Goal: Task Accomplishment & Management: Manage account settings

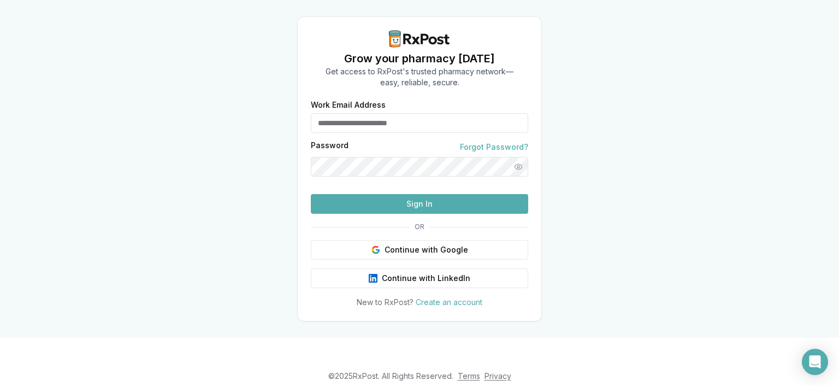
click at [346, 114] on input "Work Email Address" at bounding box center [419, 123] width 217 height 20
type input "**********"
click at [425, 214] on button "Sign In" at bounding box center [419, 204] width 217 height 20
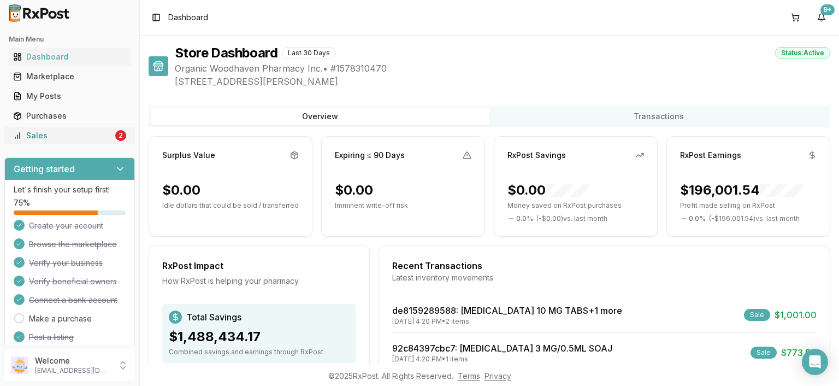
click at [79, 128] on link "Sales 2" at bounding box center [70, 136] width 122 height 20
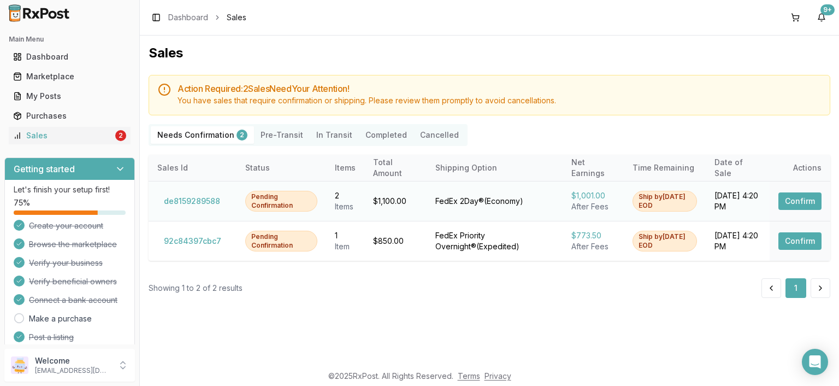
click at [799, 196] on button "Confirm" at bounding box center [799, 200] width 43 height 17
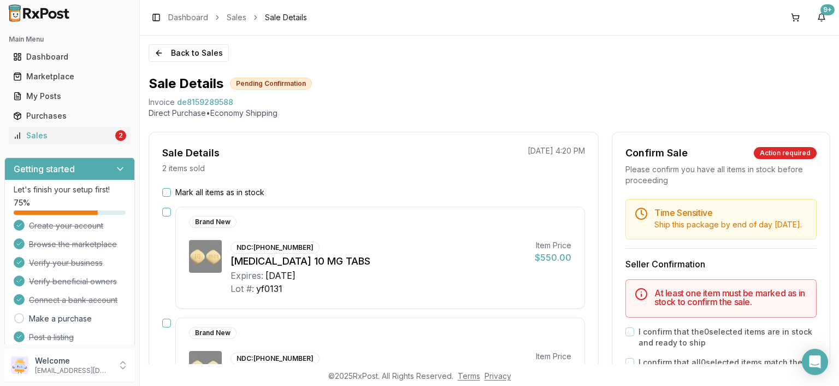
click at [243, 193] on label "Mark all items as in stock" at bounding box center [219, 192] width 89 height 11
click at [171, 193] on button "Mark all items as in stock" at bounding box center [166, 192] width 9 height 9
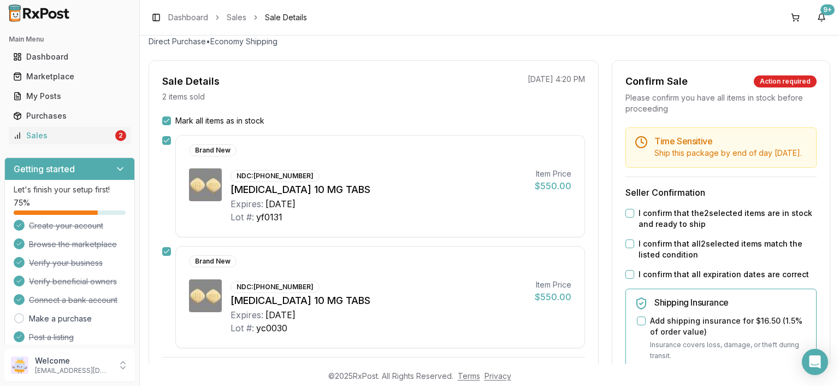
scroll to position [63, 0]
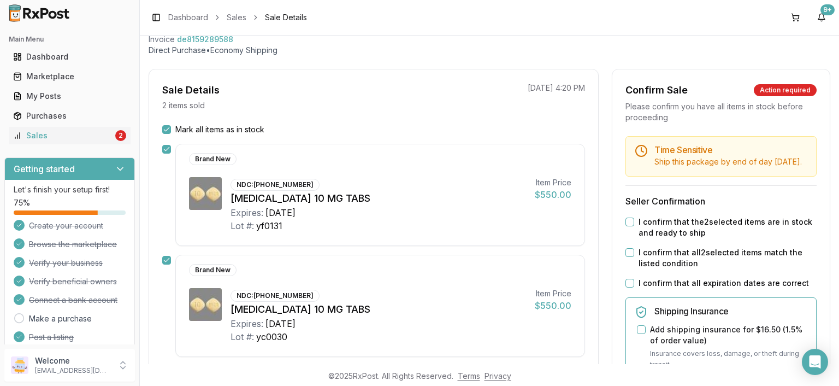
click at [659, 238] on label "I confirm that the 2 selected items are in stock and ready to ship" at bounding box center [728, 227] width 178 height 22
click at [634, 226] on button "I confirm that the 2 selected items are in stock and ready to ship" at bounding box center [629, 221] width 9 height 9
click at [657, 269] on label "I confirm that all 2 selected items match the listed condition" at bounding box center [728, 258] width 178 height 22
click at [634, 257] on button "I confirm that all 2 selected items match the listed condition" at bounding box center [629, 252] width 9 height 9
click at [657, 285] on div "Time Sensitive Ship this package by end of day Tuesday, September 23rd . Seller…" at bounding box center [720, 388] width 217 height 505
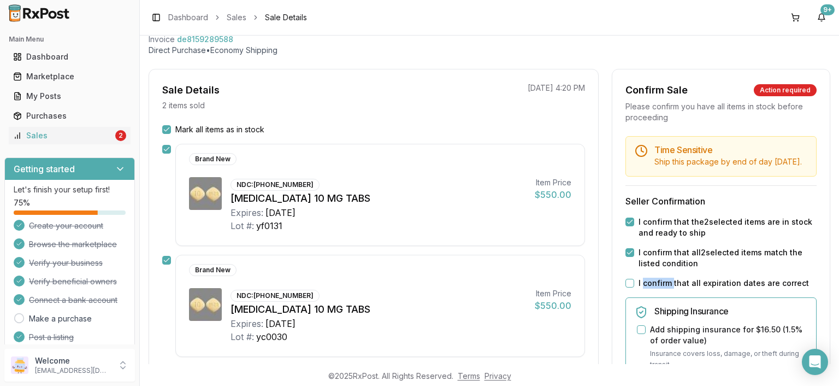
click at [657, 288] on div "Time Sensitive Ship this package by end of day Tuesday, September 23rd . Seller…" at bounding box center [720, 388] width 217 height 505
click at [658, 288] on label "I confirm that all expiration dates are correct" at bounding box center [724, 282] width 170 height 11
click at [634, 287] on button "I confirm that all expiration dates are correct" at bounding box center [629, 283] width 9 height 9
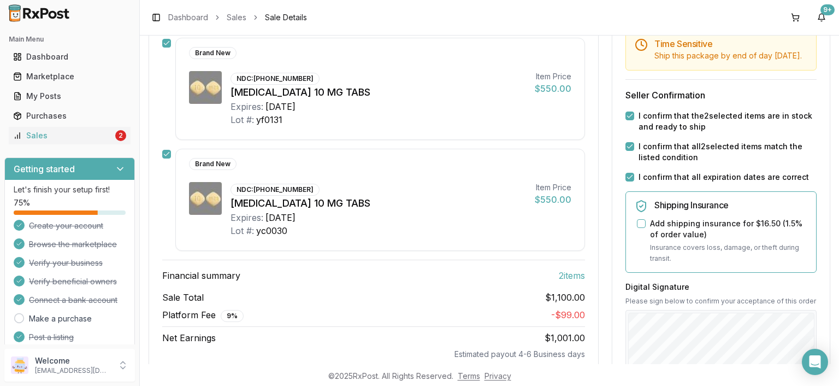
scroll to position [251, 0]
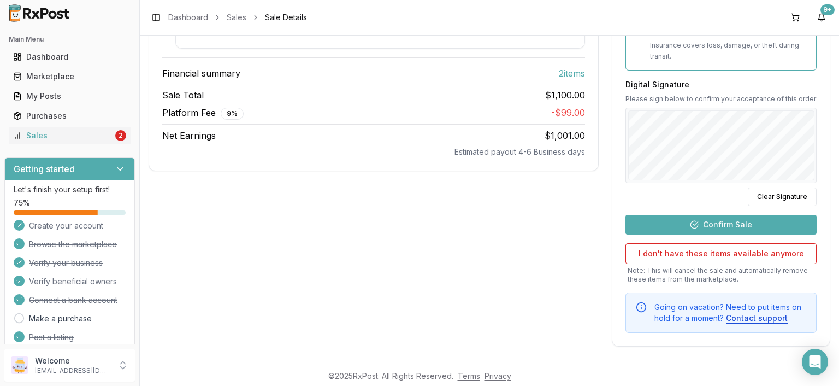
click at [752, 228] on button "Confirm Sale" at bounding box center [720, 225] width 191 height 20
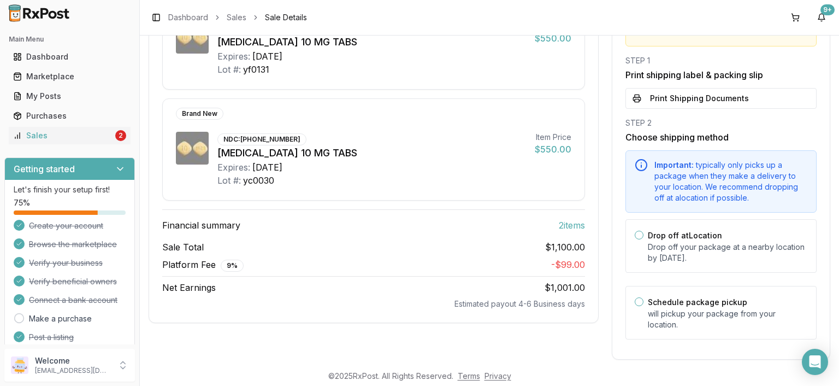
scroll to position [211, 0]
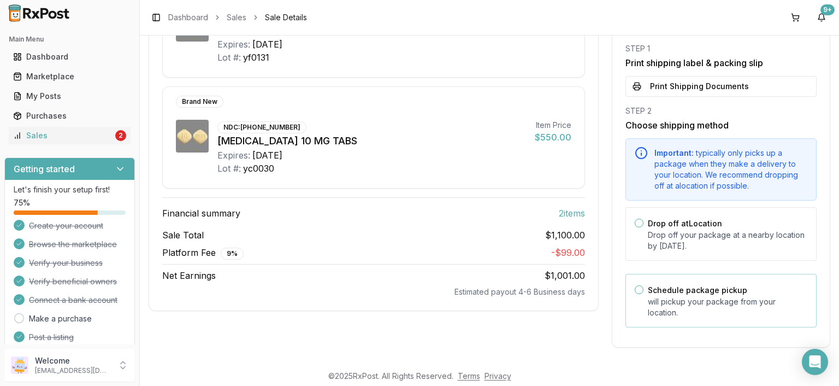
click at [728, 302] on p "will pickup your package from your location." at bounding box center [727, 307] width 159 height 22
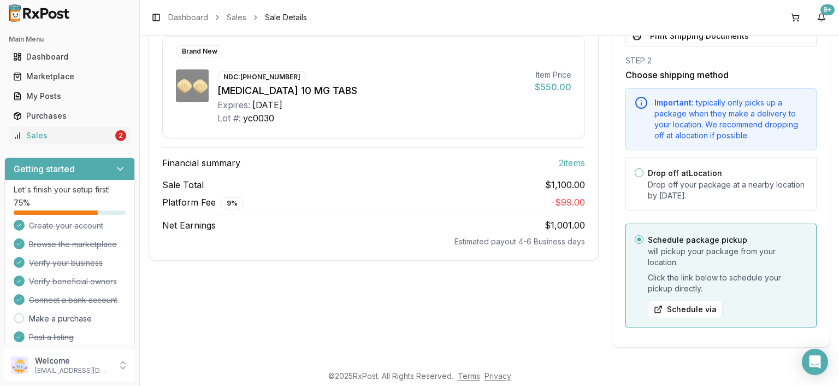
scroll to position [199, 0]
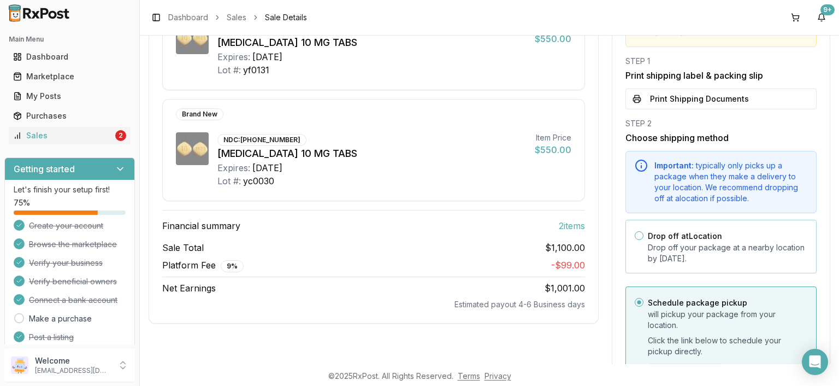
click at [711, 231] on label "Drop off at Location" at bounding box center [685, 235] width 74 height 9
click at [643, 231] on button "Drop off at Location" at bounding box center [639, 235] width 9 height 9
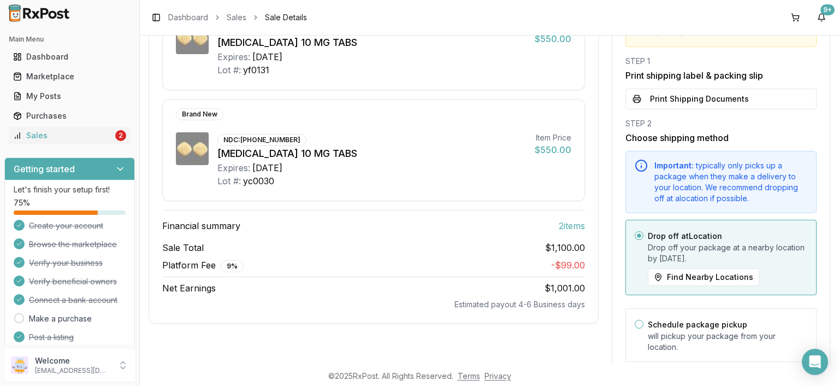
click at [711, 119] on div "STEP 2" at bounding box center [720, 123] width 191 height 11
click at [711, 106] on button "Print Shipping Documents" at bounding box center [720, 98] width 191 height 21
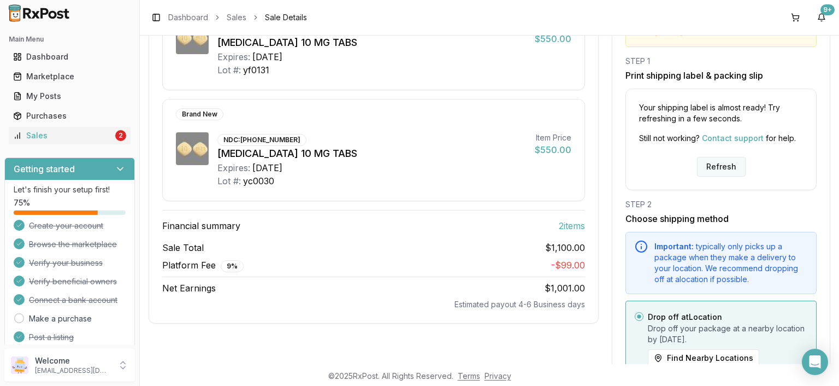
click at [723, 158] on button "Refresh" at bounding box center [721, 167] width 49 height 20
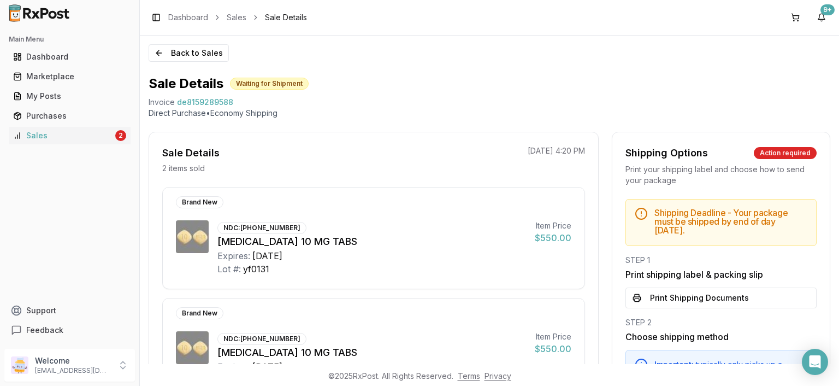
scroll to position [126, 0]
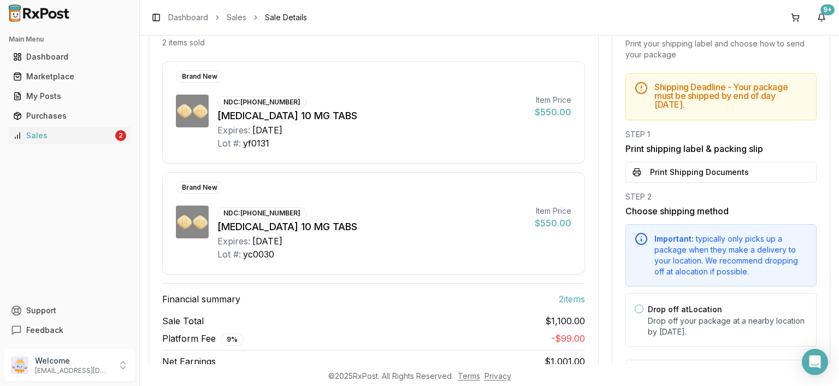
click at [716, 170] on button "Print Shipping Documents" at bounding box center [720, 172] width 191 height 21
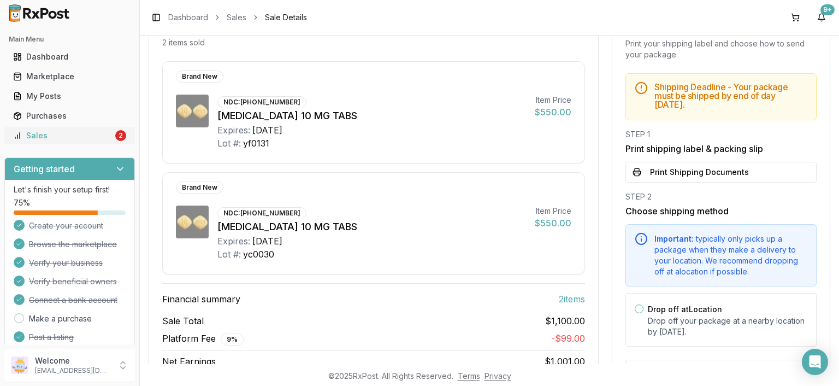
click at [95, 140] on div "Sales" at bounding box center [63, 135] width 100 height 11
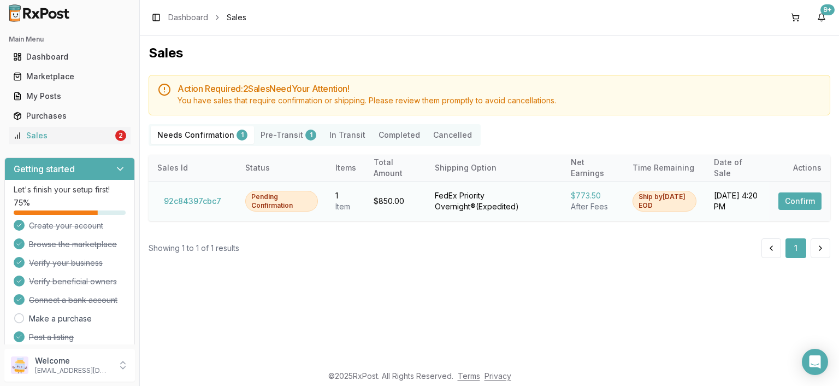
click at [796, 193] on button "Confirm" at bounding box center [799, 200] width 43 height 17
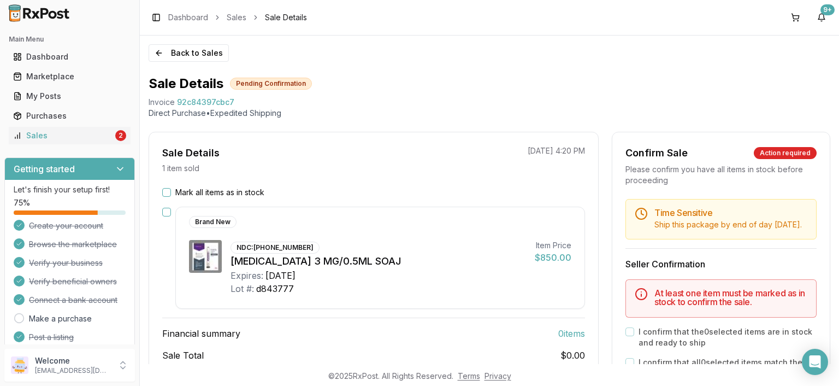
click at [217, 186] on div "Sale Details 1 item sold 09/16/2025 4:20 PM Mark all items as in stock Brand Ne…" at bounding box center [374, 274] width 450 height 284
click at [244, 191] on label "Mark all items as in stock" at bounding box center [219, 192] width 89 height 11
click at [171, 191] on button "Mark all items as in stock" at bounding box center [166, 192] width 9 height 9
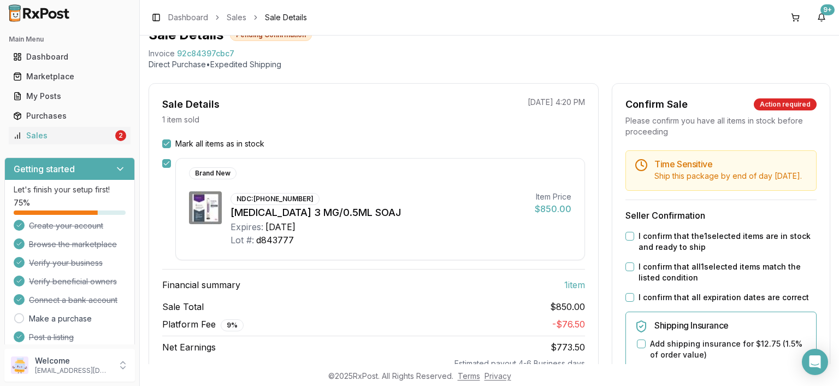
scroll to position [188, 0]
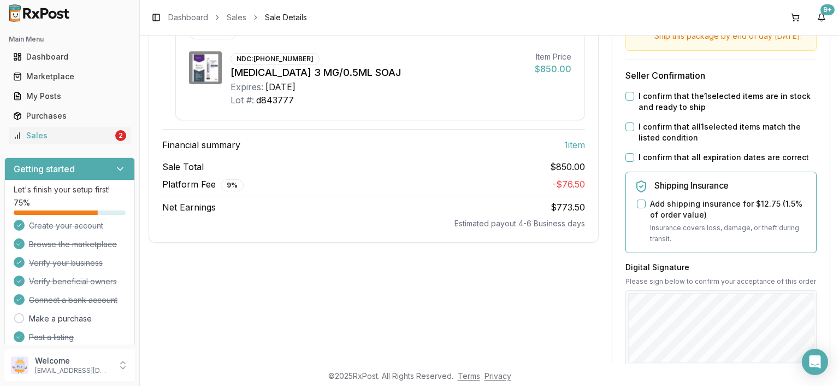
click at [644, 163] on label "I confirm that all expiration dates are correct" at bounding box center [724, 157] width 170 height 11
click at [634, 162] on button "I confirm that all expiration dates are correct" at bounding box center [629, 157] width 9 height 9
click at [646, 139] on label "I confirm that all 1 selected items match the listed condition" at bounding box center [728, 132] width 178 height 22
click at [634, 131] on button "I confirm that all 1 selected items match the listed condition" at bounding box center [629, 126] width 9 height 9
click at [653, 113] on label "I confirm that the 1 selected items are in stock and ready to ship" at bounding box center [728, 102] width 178 height 22
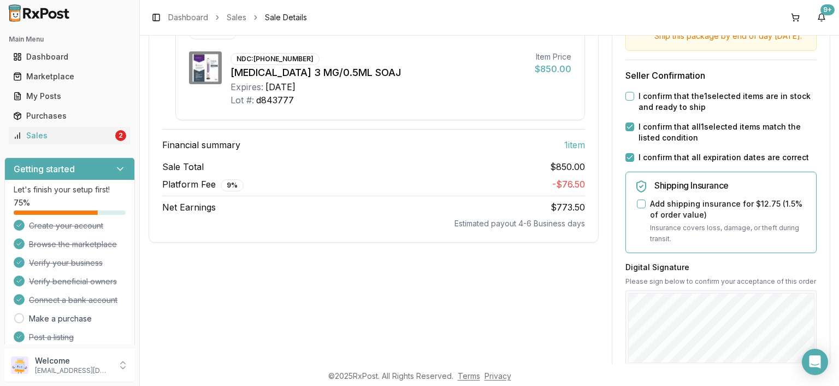
click at [634, 101] on button "I confirm that the 1 selected items are in stock and ready to ship" at bounding box center [629, 96] width 9 height 9
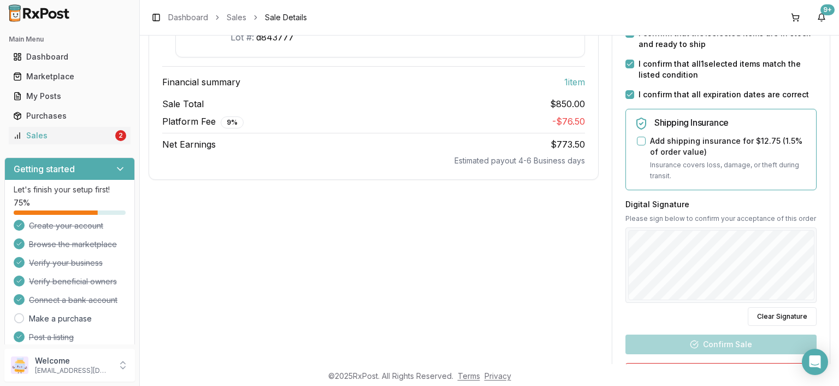
click at [680, 285] on div at bounding box center [720, 264] width 191 height 75
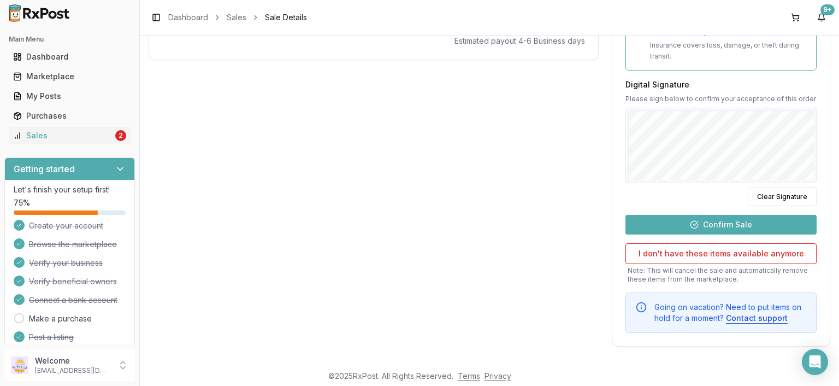
click at [702, 222] on button "Confirm Sale" at bounding box center [720, 225] width 191 height 20
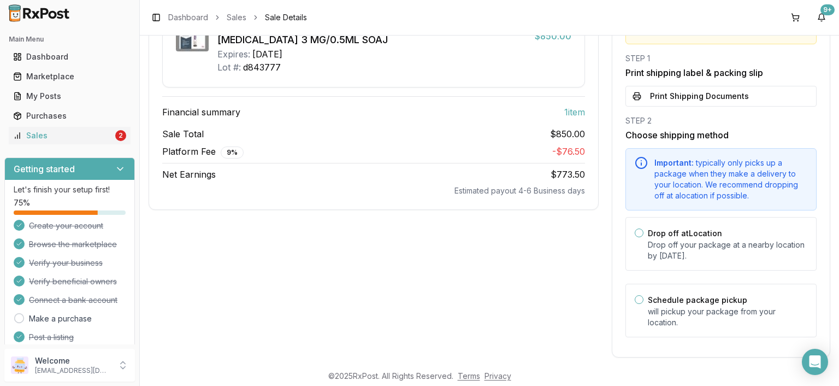
scroll to position [211, 0]
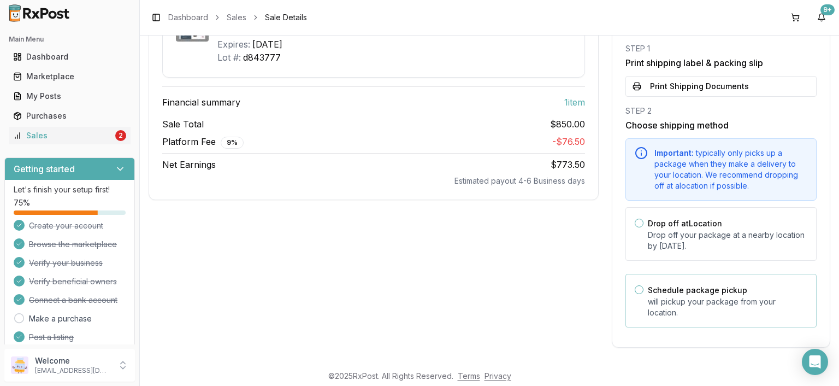
click at [690, 305] on p "will pickup your package from your location." at bounding box center [727, 307] width 159 height 22
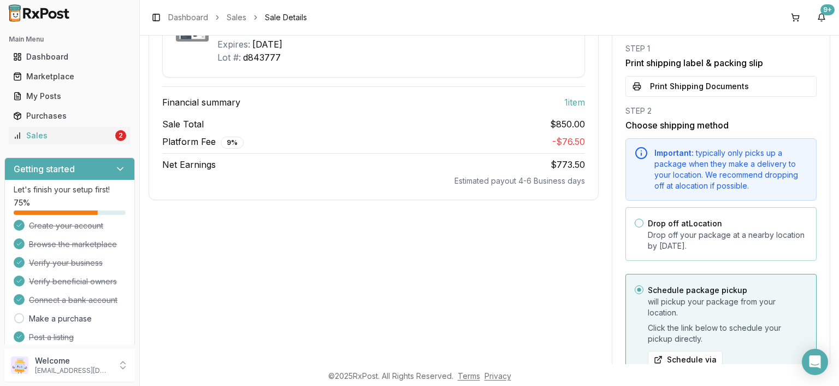
click at [702, 249] on p "Drop off your package at a nearby location by September 17, 2025 ." at bounding box center [727, 240] width 159 height 22
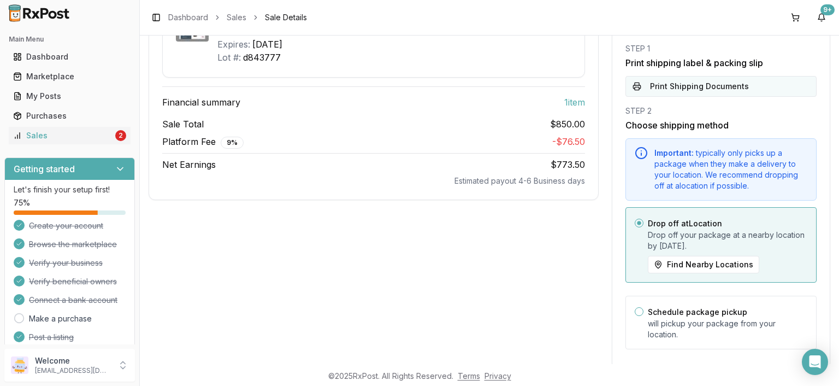
click at [689, 84] on button "Print Shipping Documents" at bounding box center [720, 86] width 191 height 21
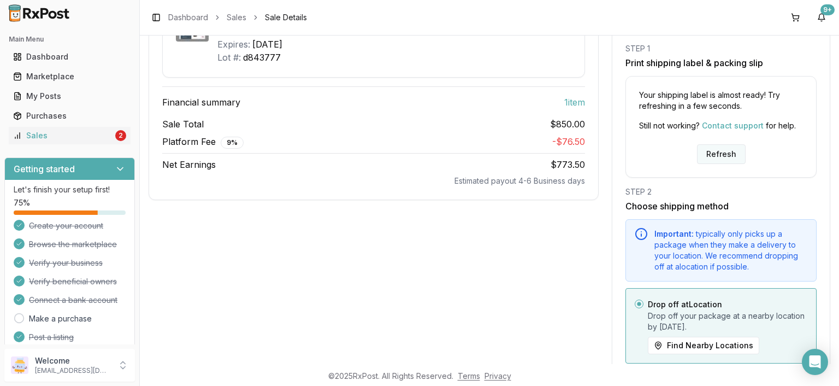
click at [724, 147] on button "Refresh" at bounding box center [721, 154] width 49 height 20
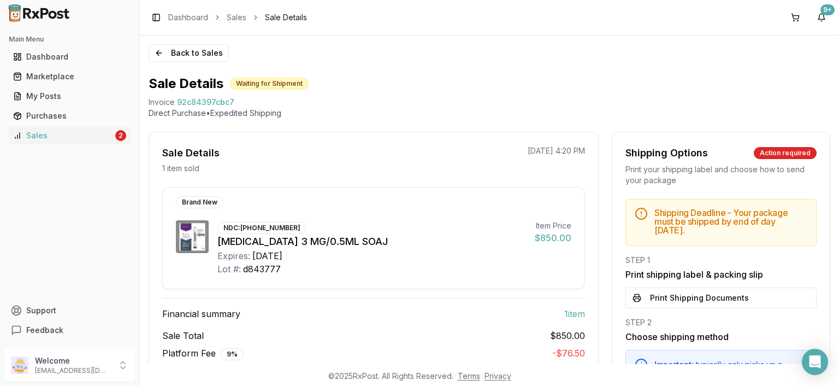
scroll to position [188, 0]
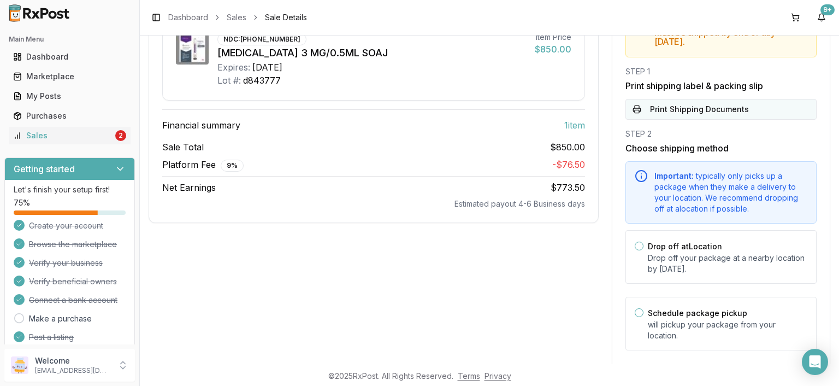
click at [711, 104] on button "Print Shipping Documents" at bounding box center [720, 109] width 191 height 21
